Goal: Navigation & Orientation: Find specific page/section

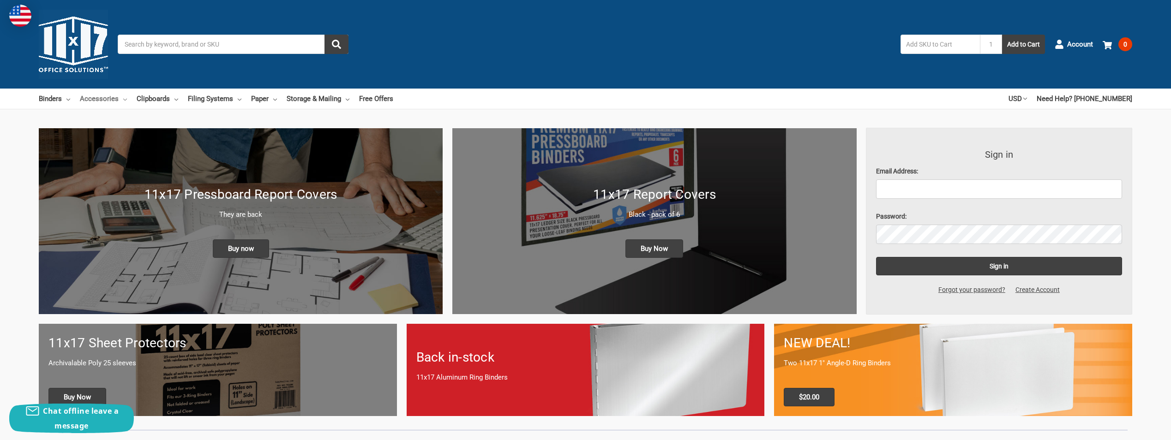
click at [98, 100] on link "Accessories" at bounding box center [103, 99] width 47 height 20
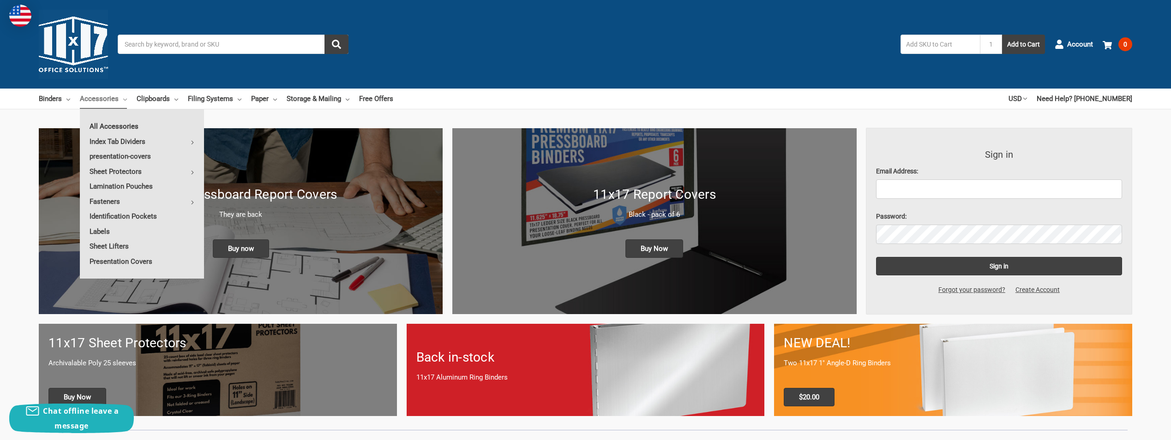
click at [108, 128] on link "All Accessories" at bounding box center [142, 126] width 124 height 15
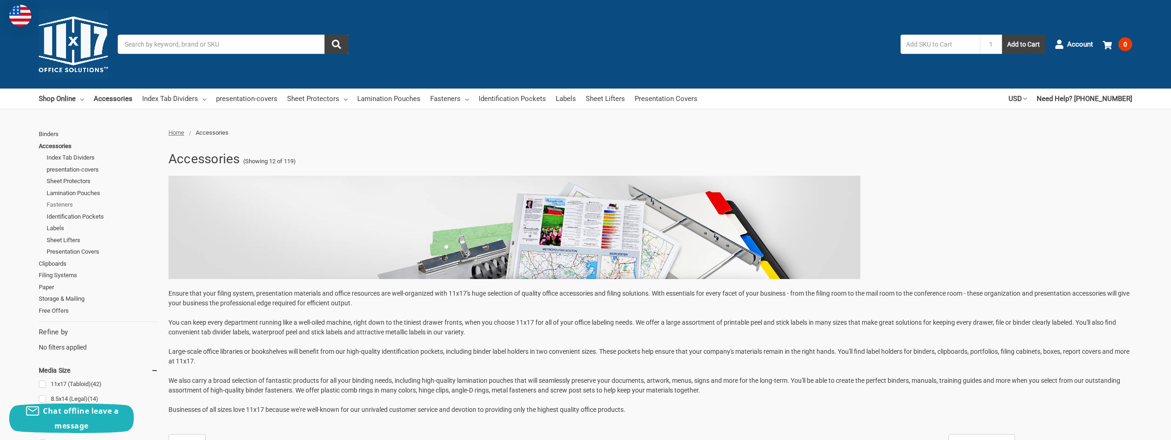
click at [64, 200] on link "Fasteners" at bounding box center [103, 205] width 112 height 12
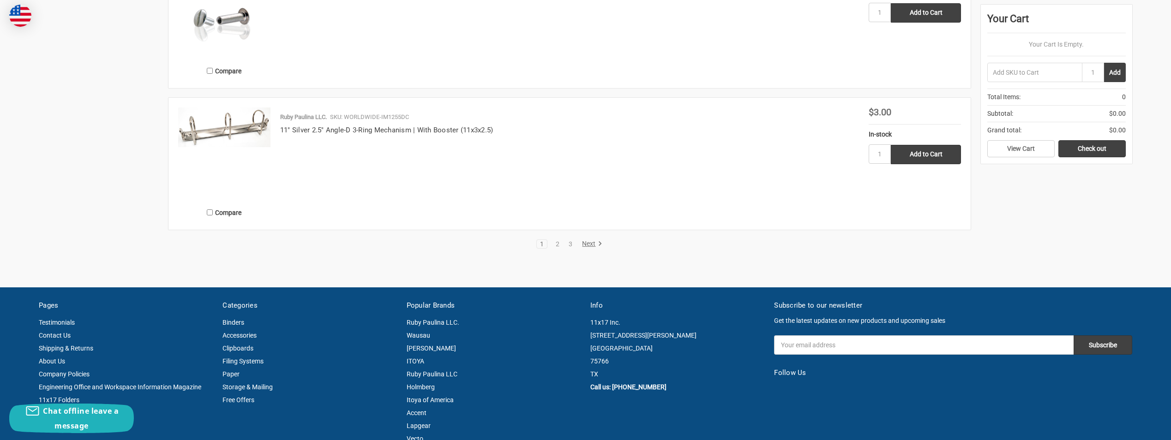
scroll to position [1800, 0]
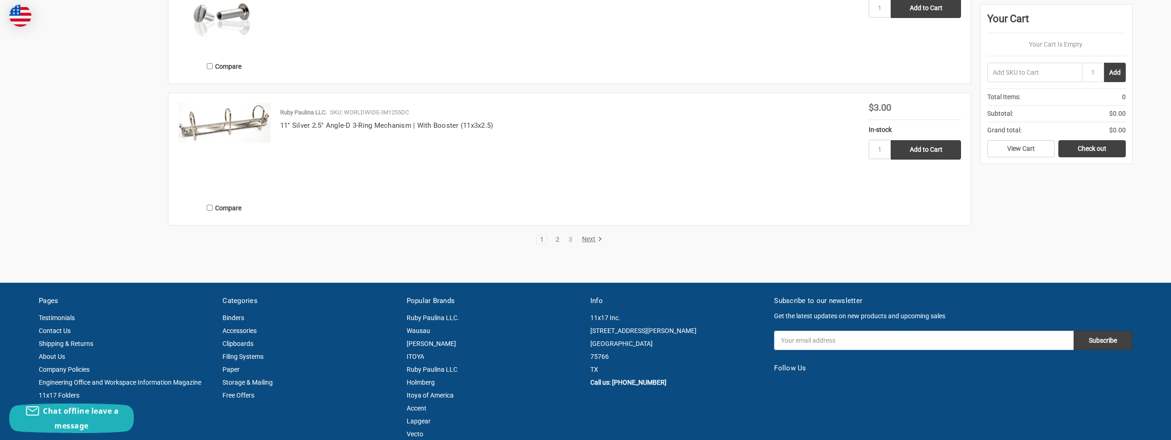
click at [558, 239] on link "2" at bounding box center [557, 239] width 10 height 6
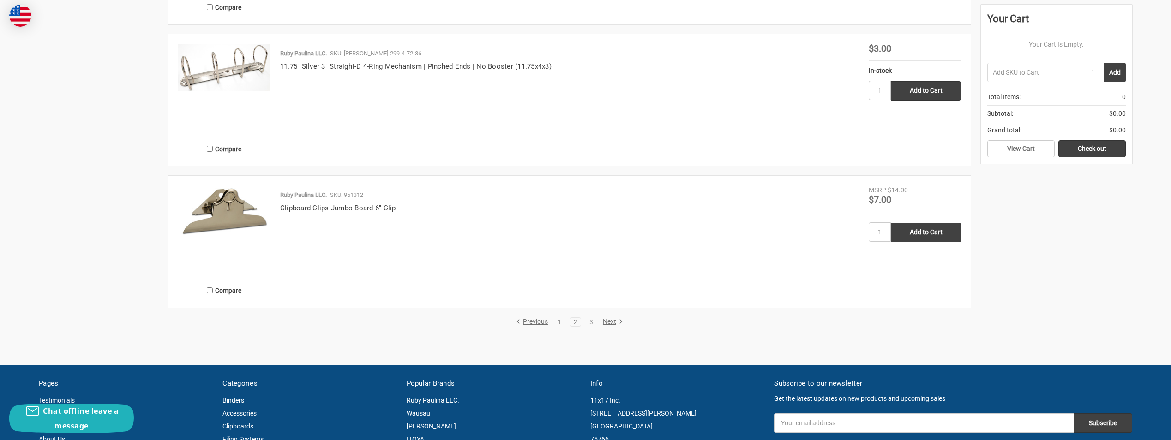
scroll to position [1800, 0]
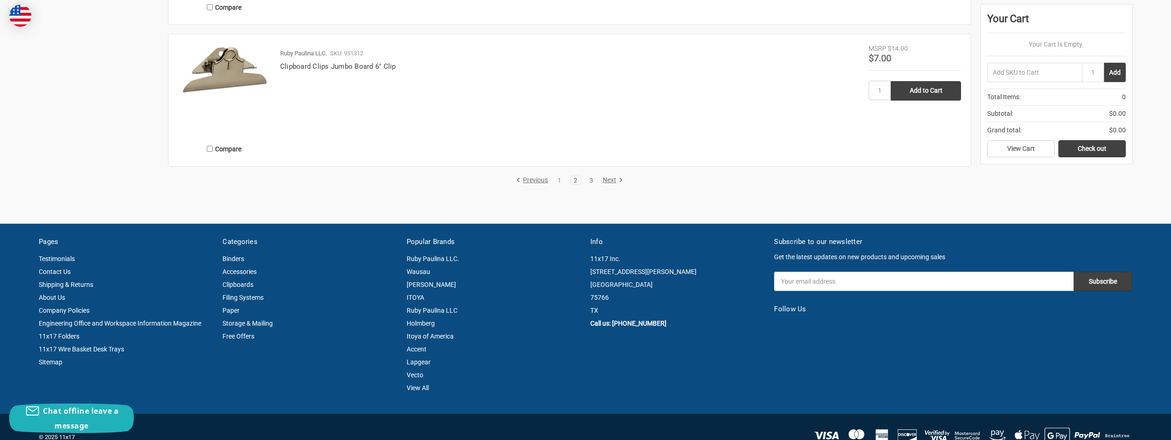
click at [594, 179] on link "3" at bounding box center [591, 180] width 10 height 6
